Goal: Navigation & Orientation: Find specific page/section

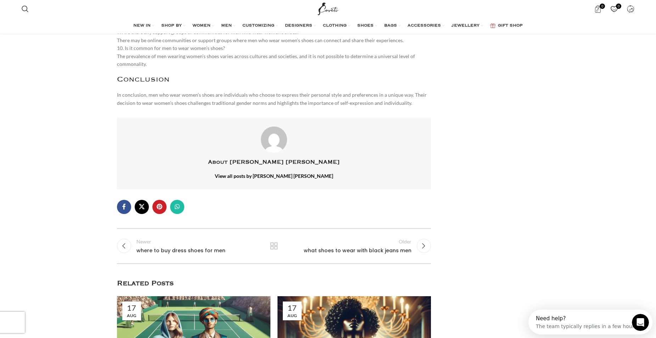
scroll to position [3970, 0]
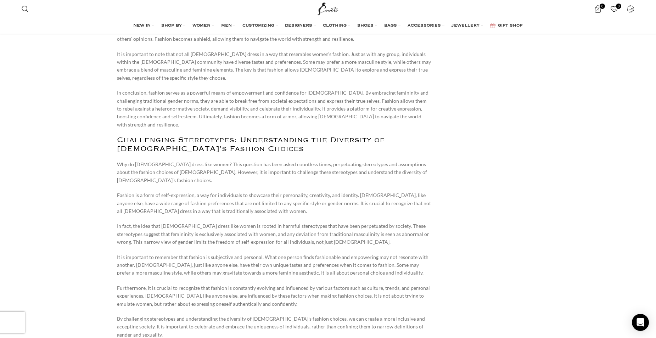
scroll to position [3686, 0]
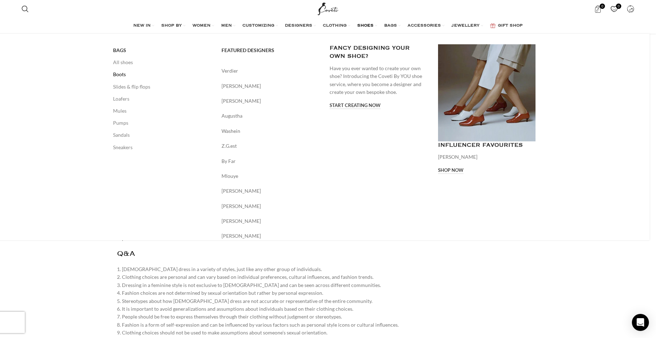
click at [125, 74] on link "Boots" at bounding box center [162, 74] width 98 height 12
